Goal: Book appointment/travel/reservation

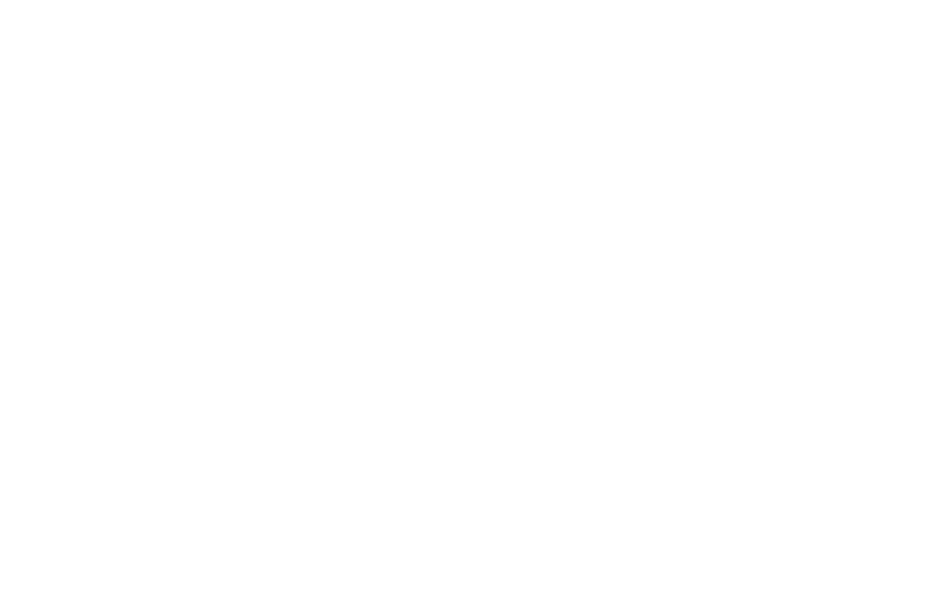
click at [70, 407] on div "Arrivo" at bounding box center [93, 400] width 138 height 32
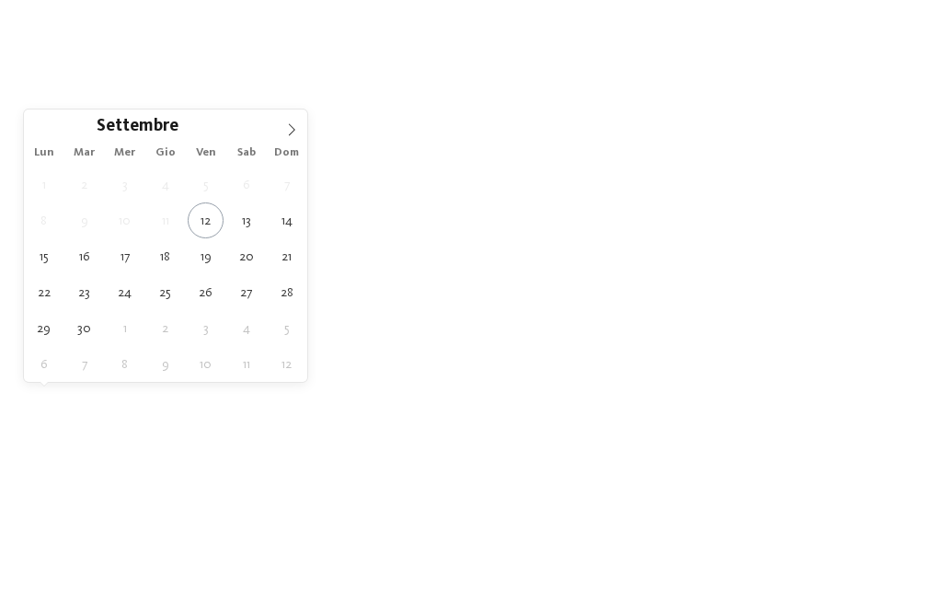
type div "[DATE]"
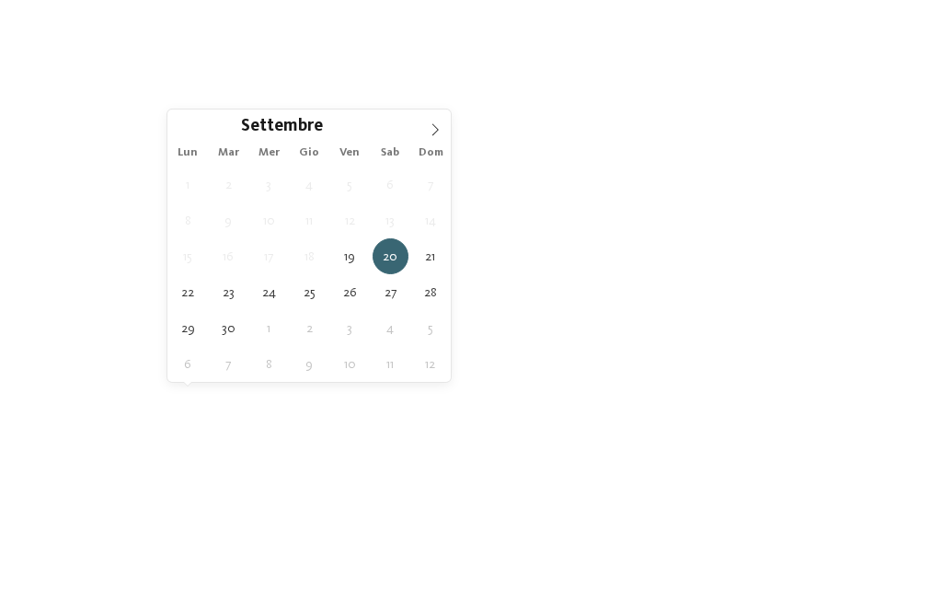
type div "[DATE]"
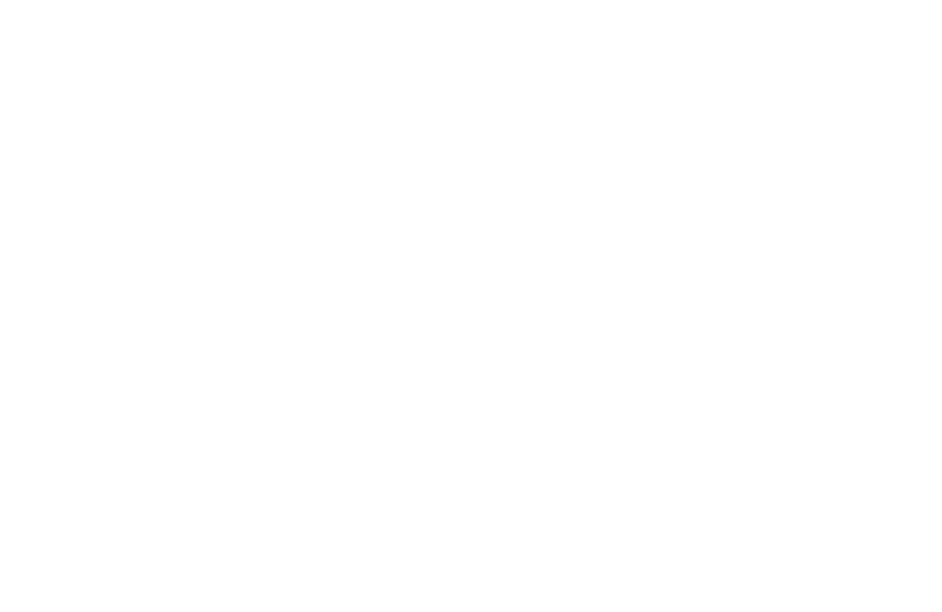
click at [492, 399] on span "I miei desideri" at bounding box center [525, 400] width 92 height 13
click at [432, 145] on div at bounding box center [434, 145] width 18 height 18
click at [427, 138] on div at bounding box center [434, 145] width 18 height 18
click at [393, 479] on div "accetta" at bounding box center [471, 497] width 534 height 37
click at [875, 388] on link "trova l’hotel" at bounding box center [849, 400] width 138 height 32
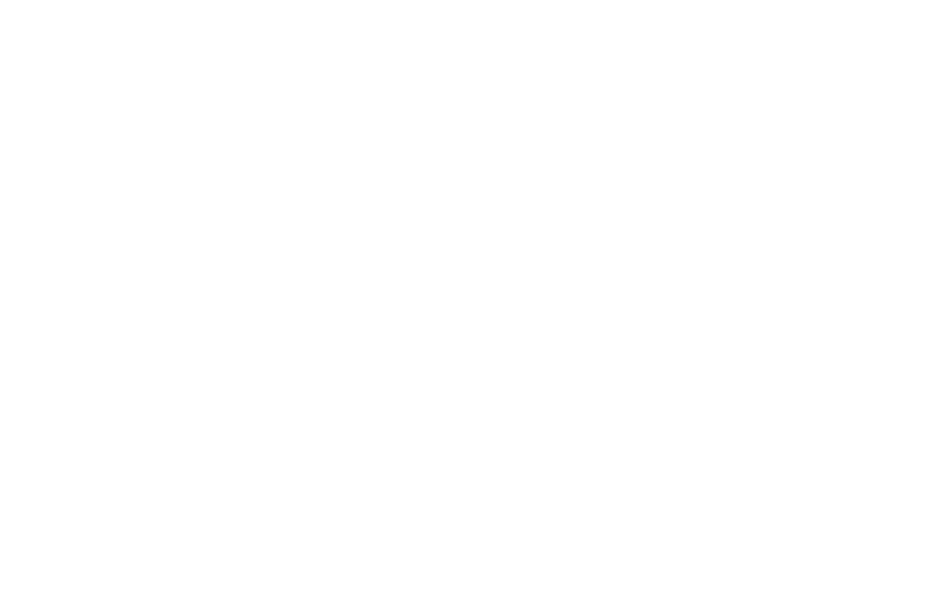
scroll to position [2557, 0]
